Goal: Task Accomplishment & Management: Manage account settings

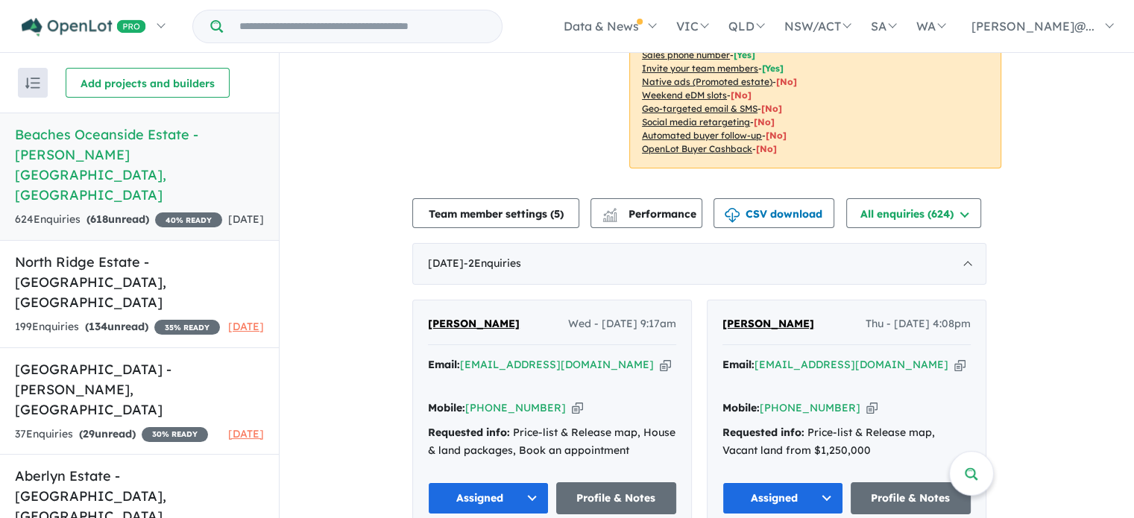
scroll to position [2, 0]
click at [590, 255] on div "[DATE] - 2 Enquir ies ( 0 unread)" at bounding box center [699, 264] width 574 height 42
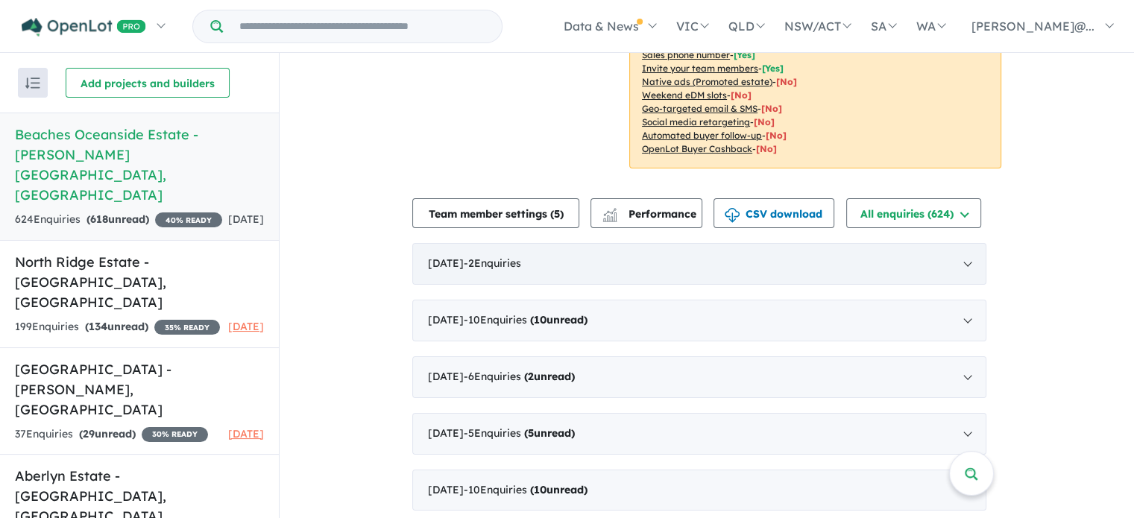
click at [594, 271] on div "[DATE] - 2 Enquir ies ( 0 unread)" at bounding box center [699, 264] width 574 height 42
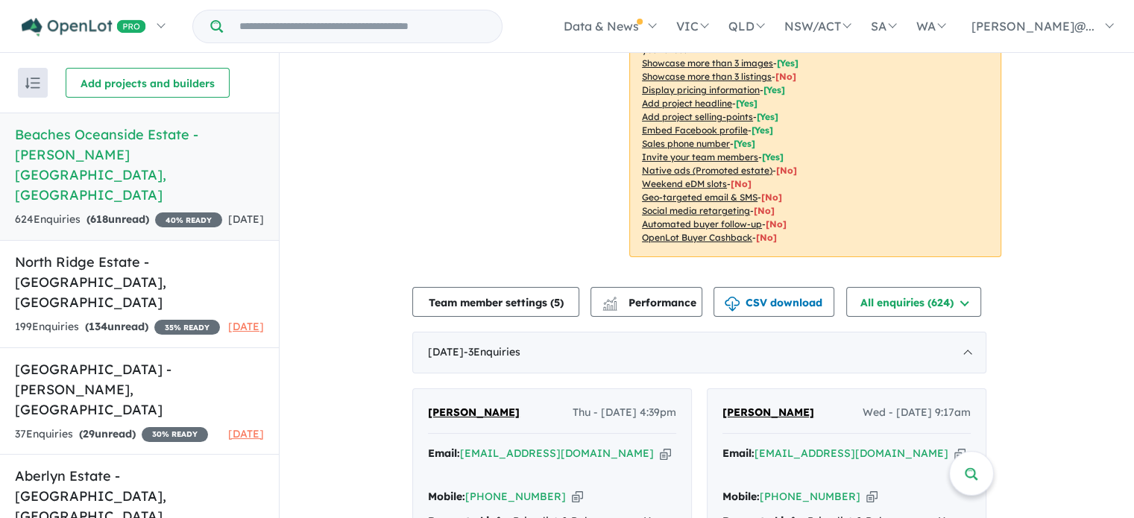
scroll to position [447, 0]
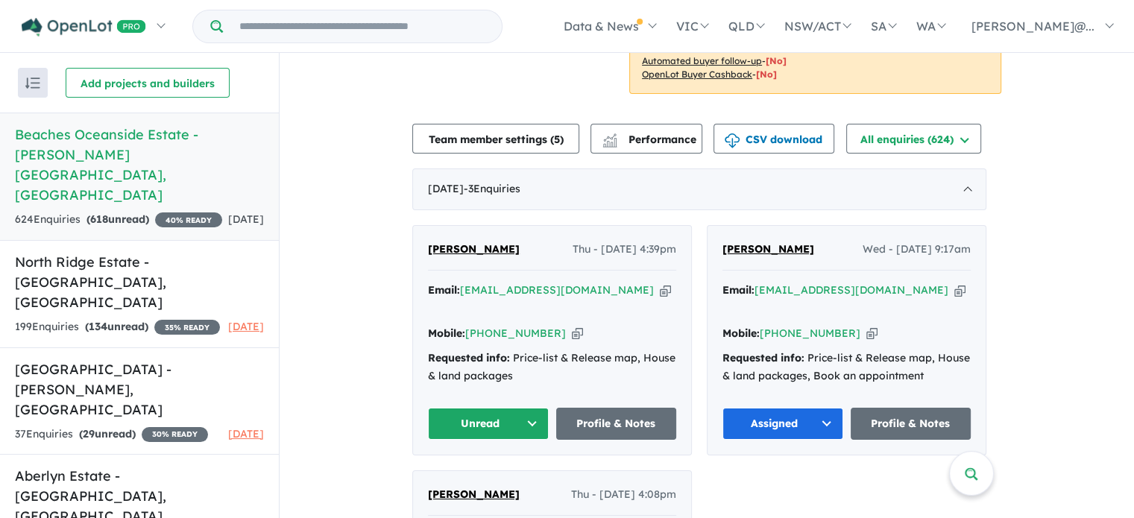
drag, startPoint x: 531, startPoint y: 249, endPoint x: 434, endPoint y: 244, distance: 97.0
click at [434, 244] on div "[PERSON_NAME] Thu - [DATE] 4:39pm" at bounding box center [552, 256] width 248 height 30
copy span "[PERSON_NAME]"
click at [660, 288] on icon "button" at bounding box center [665, 290] width 11 height 16
copy span "[PERSON_NAME]"
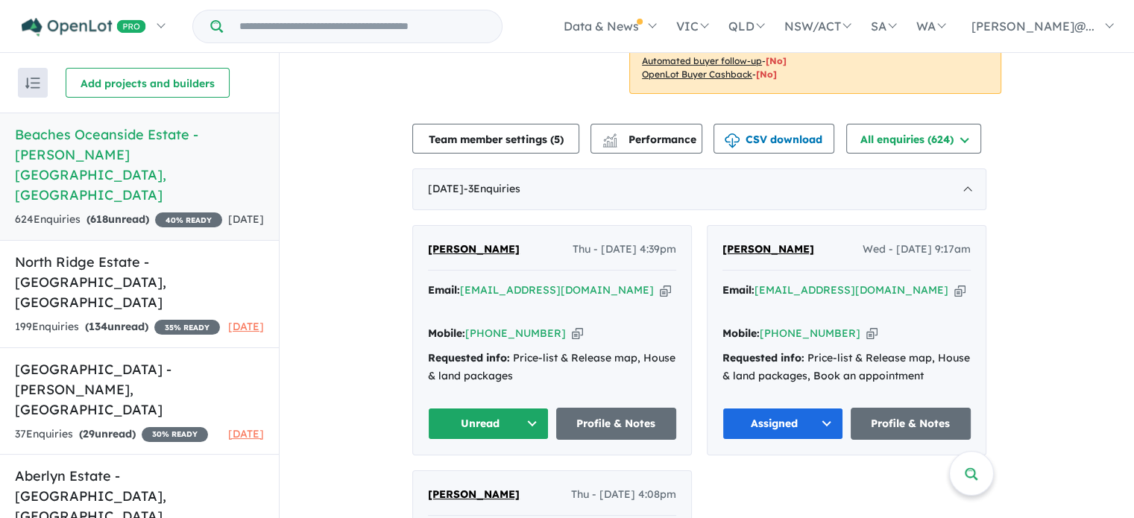
click at [572, 326] on icon "button" at bounding box center [577, 334] width 11 height 16
copy span "[PERSON_NAME]"
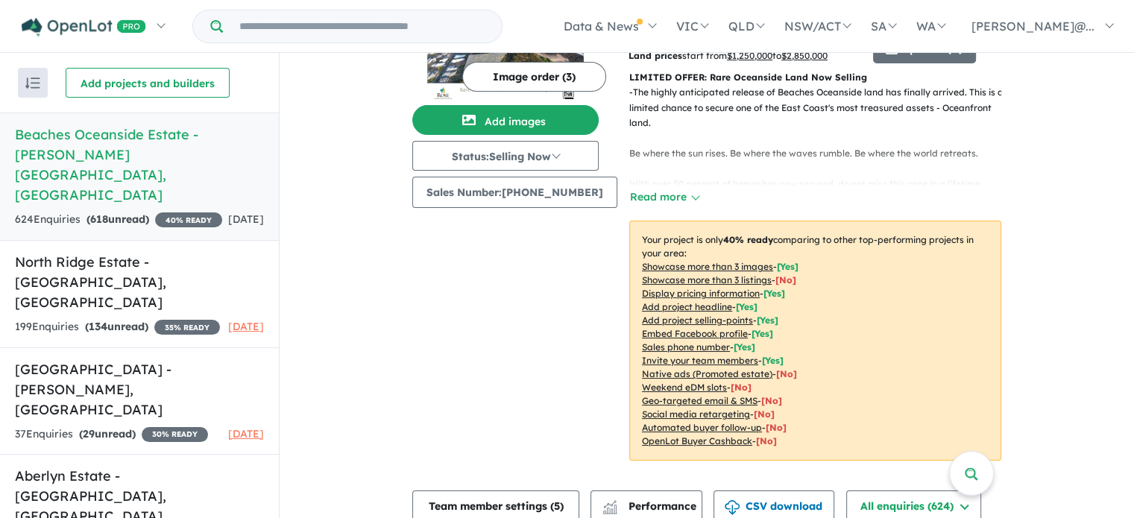
scroll to position [149, 0]
